Goal: Go to known website: Access a specific website the user already knows

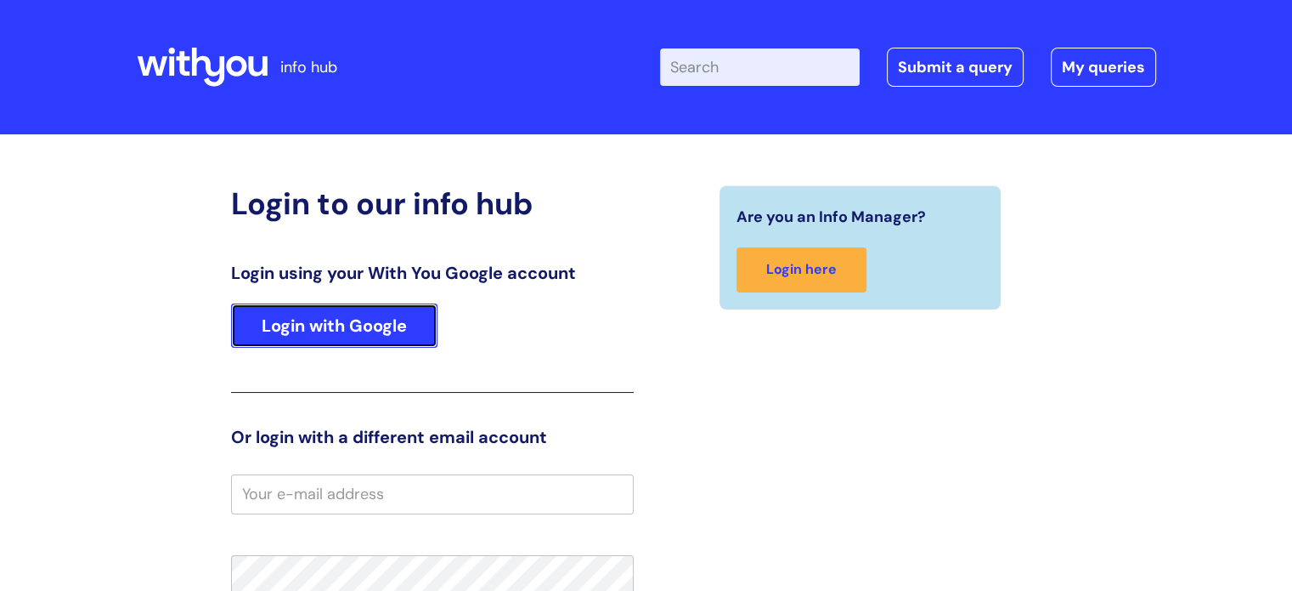
click at [427, 336] on link "Login with Google" at bounding box center [334, 325] width 206 height 44
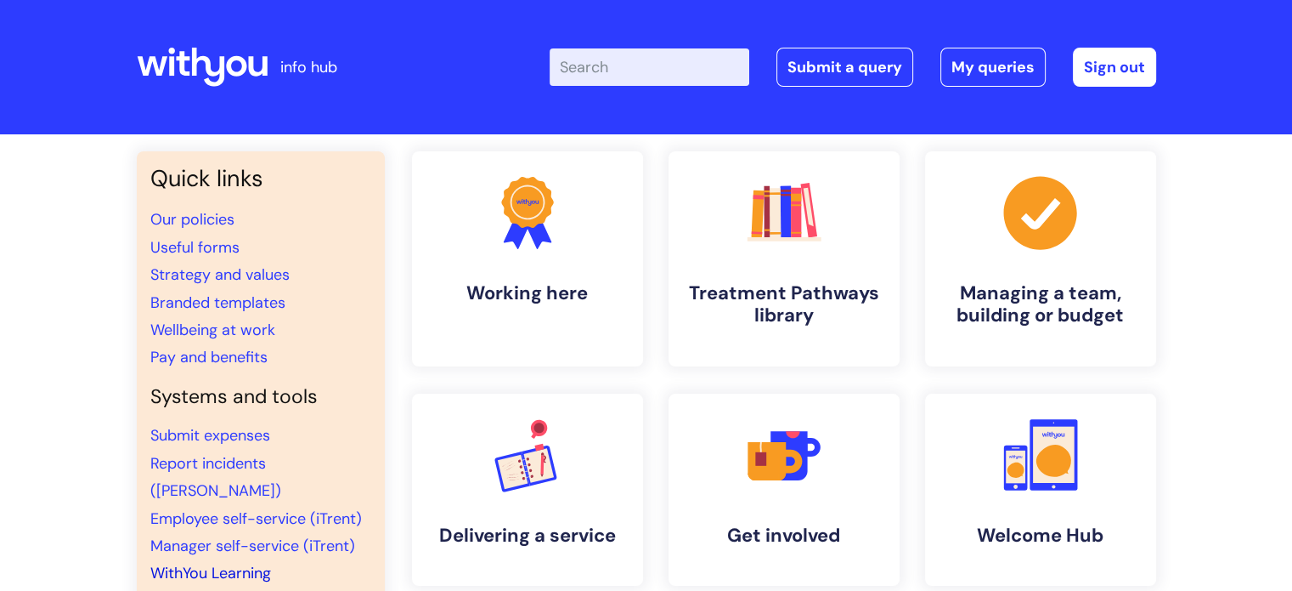
click at [228, 563] on link "WithYou Learning" at bounding box center [210, 573] width 121 height 20
